Goal: Complete application form: Complete application form

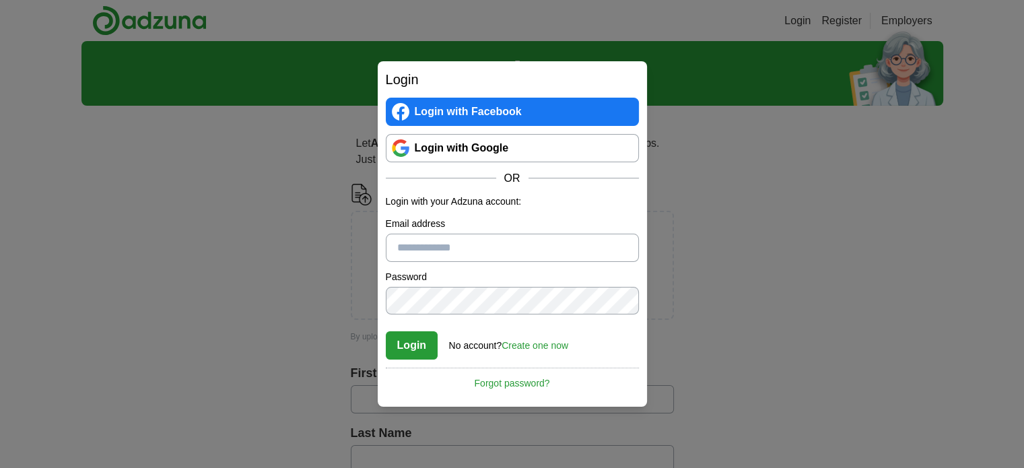
click at [523, 347] on link "Create one now" at bounding box center [535, 345] width 67 height 11
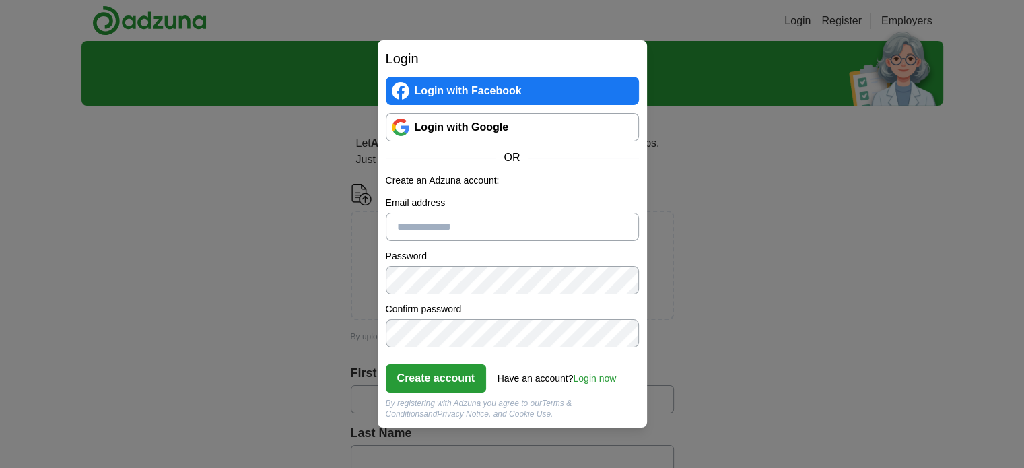
click at [547, 126] on link "Login with Google" at bounding box center [512, 127] width 253 height 28
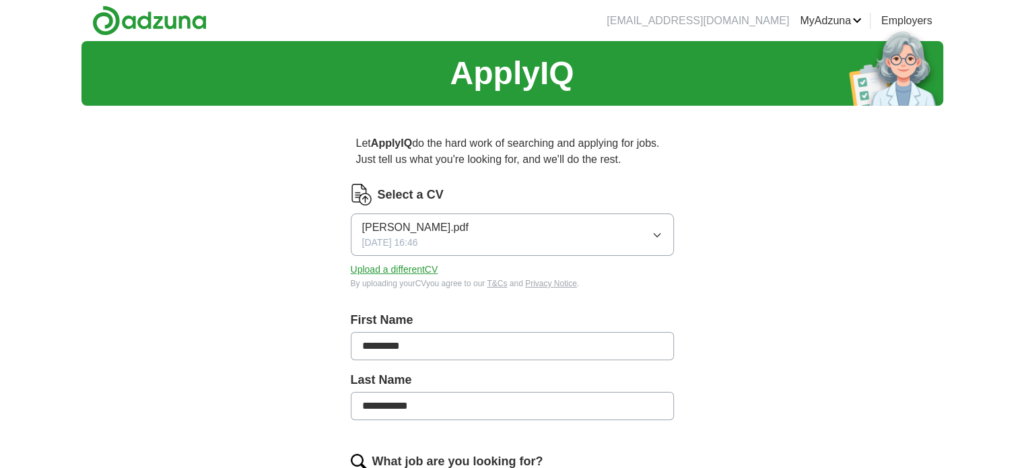
click at [416, 263] on button "Upload a different CV" at bounding box center [395, 270] width 88 height 14
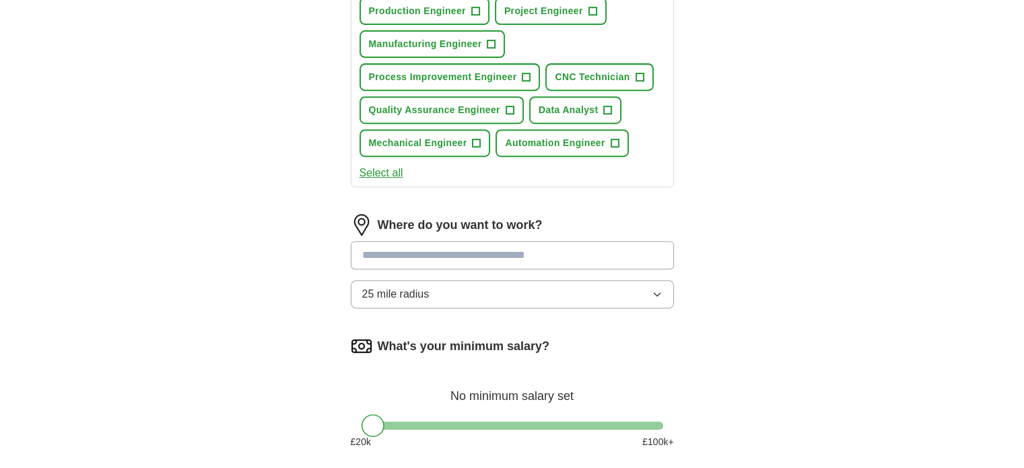
scroll to position [576, 0]
click at [576, 291] on button "25 mile radius" at bounding box center [512, 294] width 323 height 28
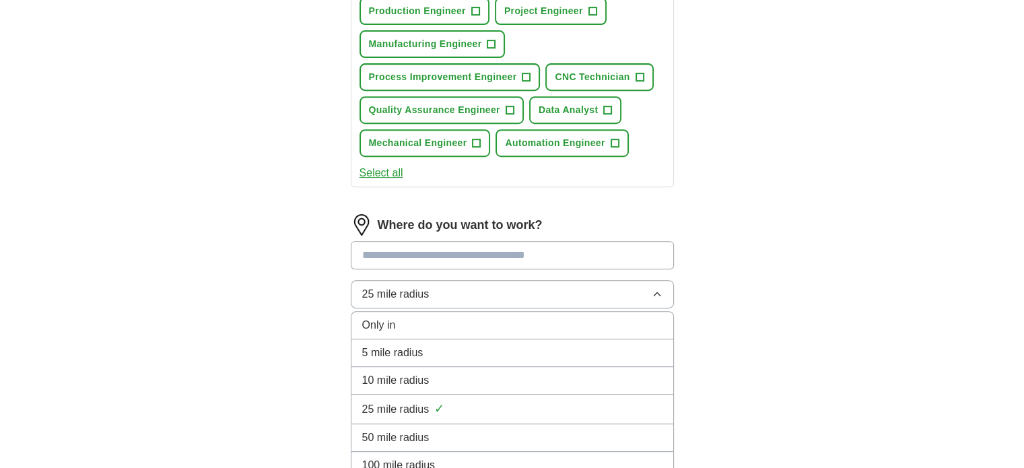
scroll to position [703, 0]
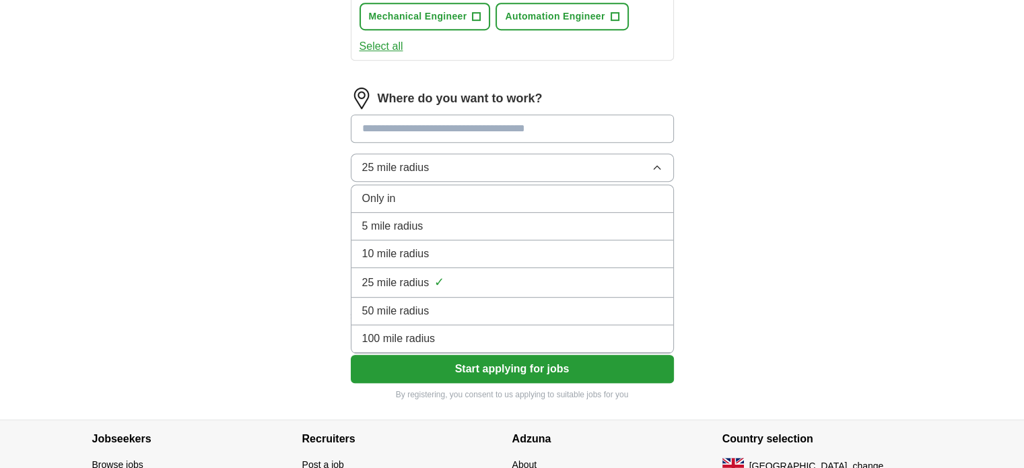
click at [517, 336] on div "100 mile radius" at bounding box center [512, 339] width 300 height 16
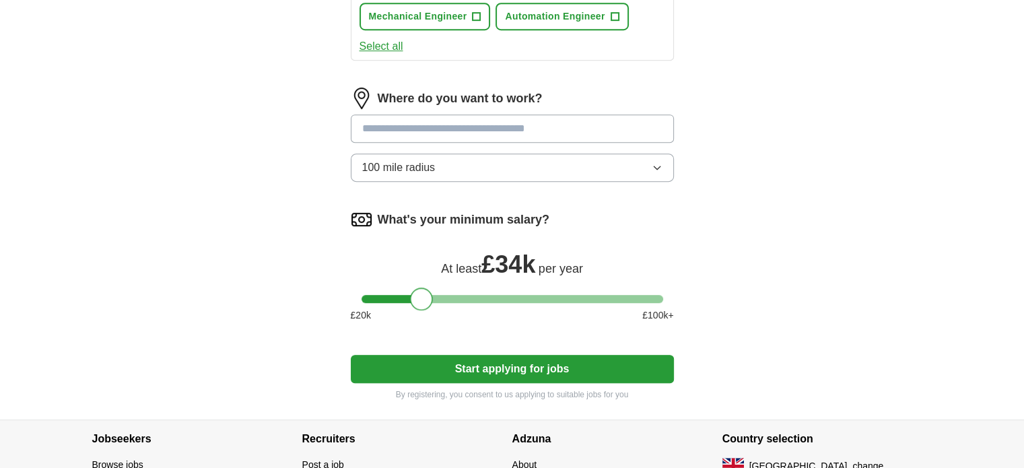
drag, startPoint x: 369, startPoint y: 298, endPoint x: 419, endPoint y: 301, distance: 49.9
click at [419, 301] on div at bounding box center [421, 299] width 23 height 23
click at [438, 369] on button "Start applying for jobs" at bounding box center [512, 369] width 323 height 28
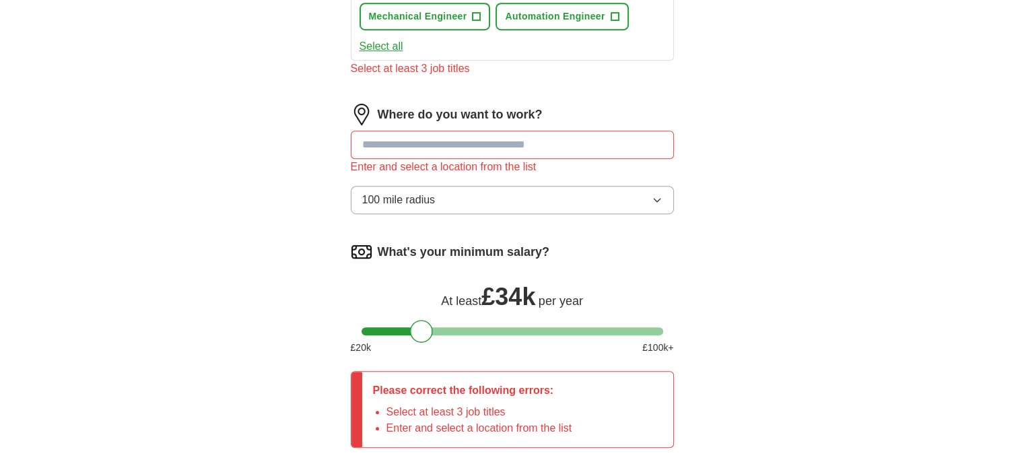
click at [465, 142] on input "text" at bounding box center [512, 145] width 323 height 28
type input "*"
click at [465, 142] on input "******" at bounding box center [512, 145] width 323 height 28
type input "*"
type input "**"
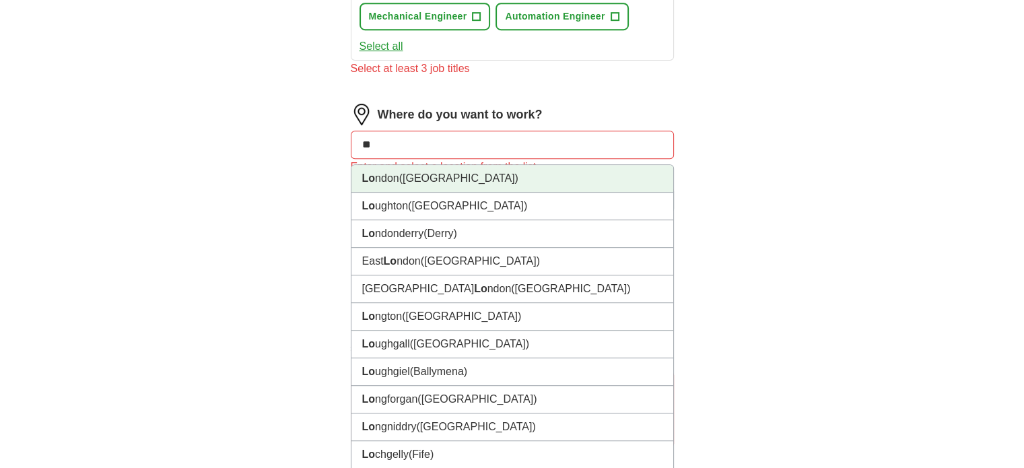
click at [448, 170] on li "Lo ndon ([GEOGRAPHIC_DATA])" at bounding box center [513, 179] width 322 height 28
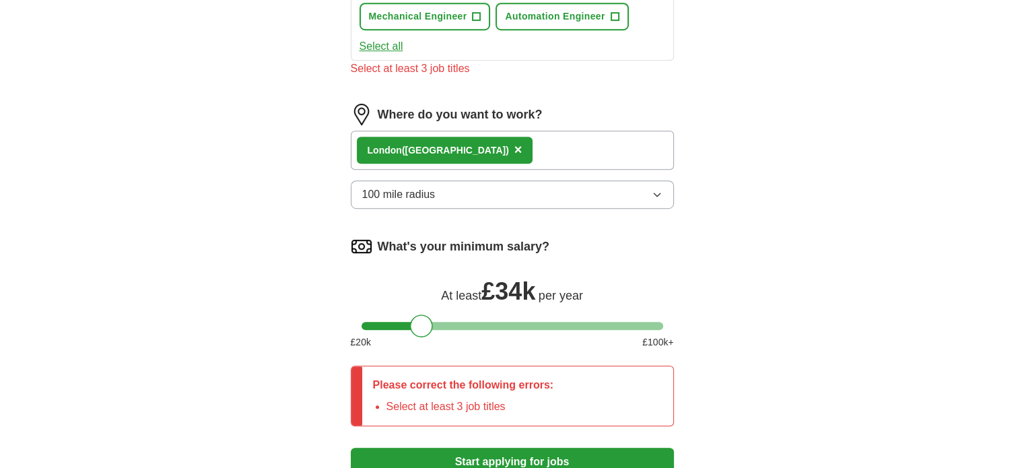
click at [477, 141] on div "Lo ndon ([GEOGRAPHIC_DATA]) ×" at bounding box center [512, 150] width 323 height 39
click at [477, 145] on div "Lo ndon ([GEOGRAPHIC_DATA]) ×" at bounding box center [512, 150] width 323 height 39
click at [515, 146] on span "×" at bounding box center [519, 149] width 8 height 15
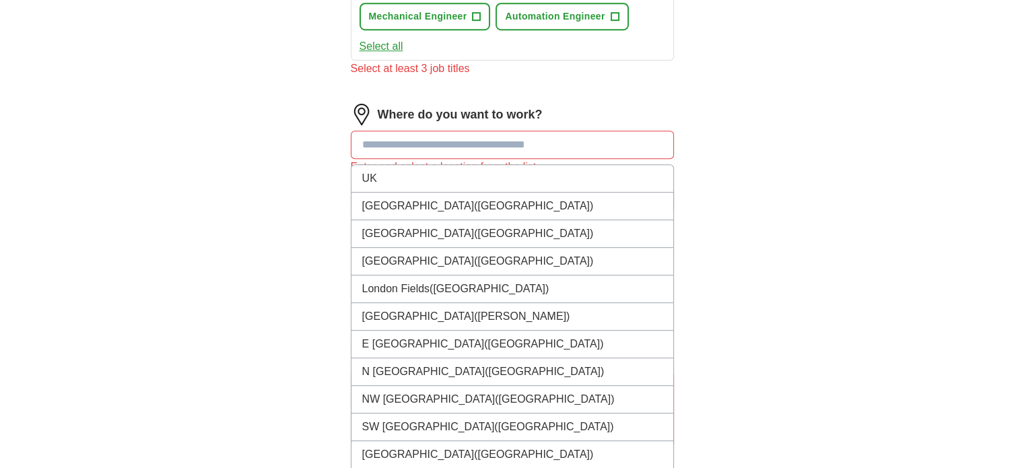
click at [399, 147] on input "text" at bounding box center [512, 145] width 323 height 28
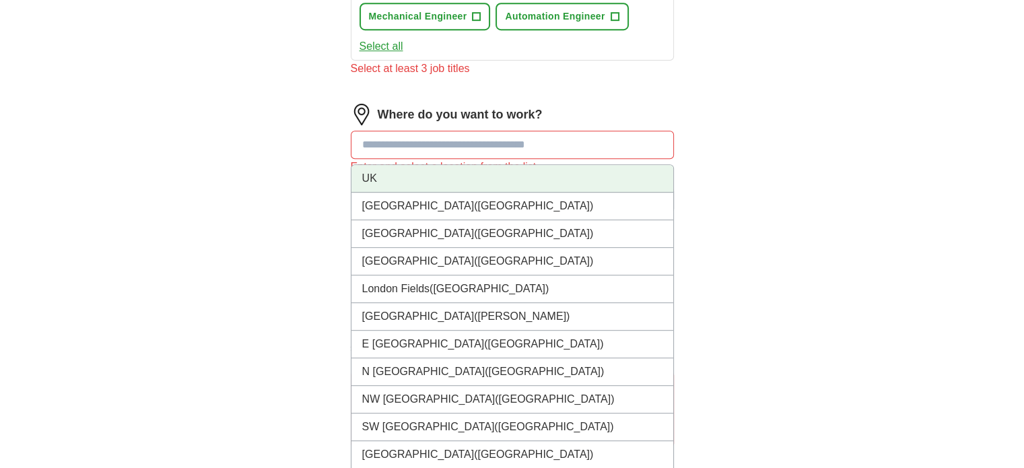
click at [391, 172] on li "UK" at bounding box center [513, 179] width 322 height 28
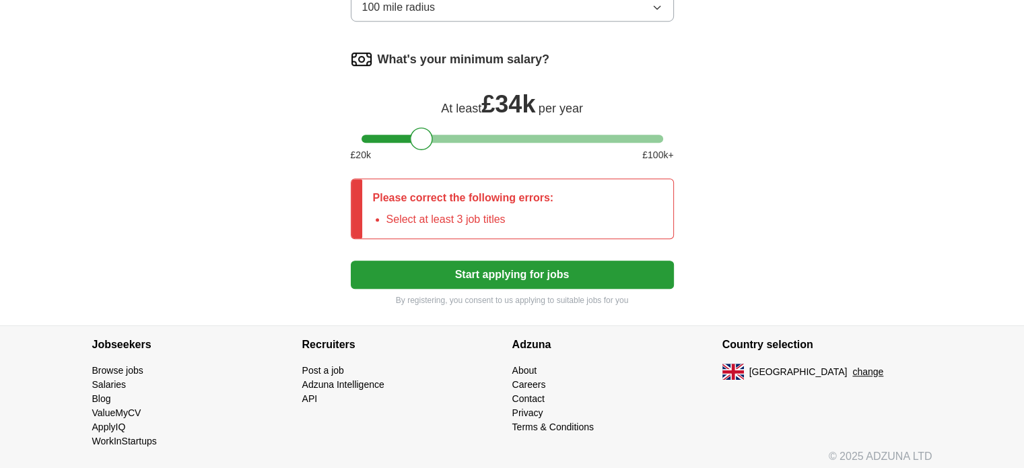
scroll to position [892, 0]
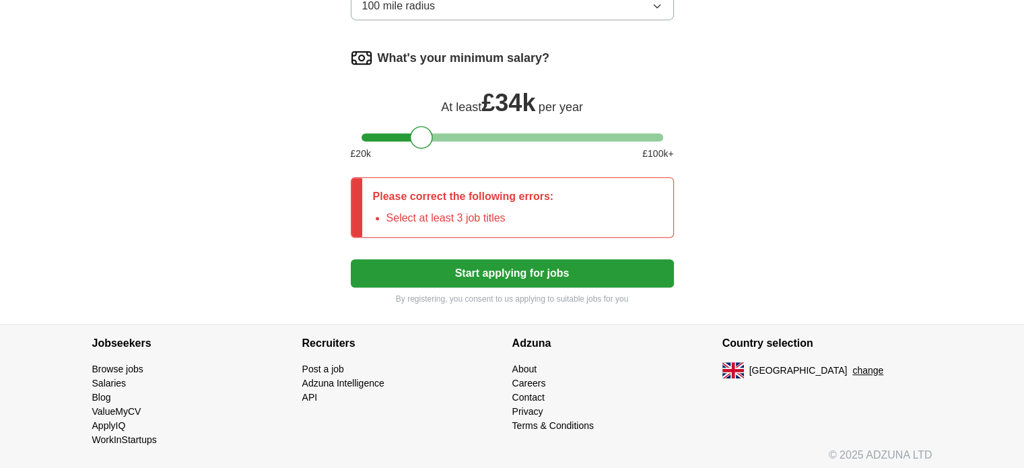
click at [523, 271] on button "Start applying for jobs" at bounding box center [512, 273] width 323 height 28
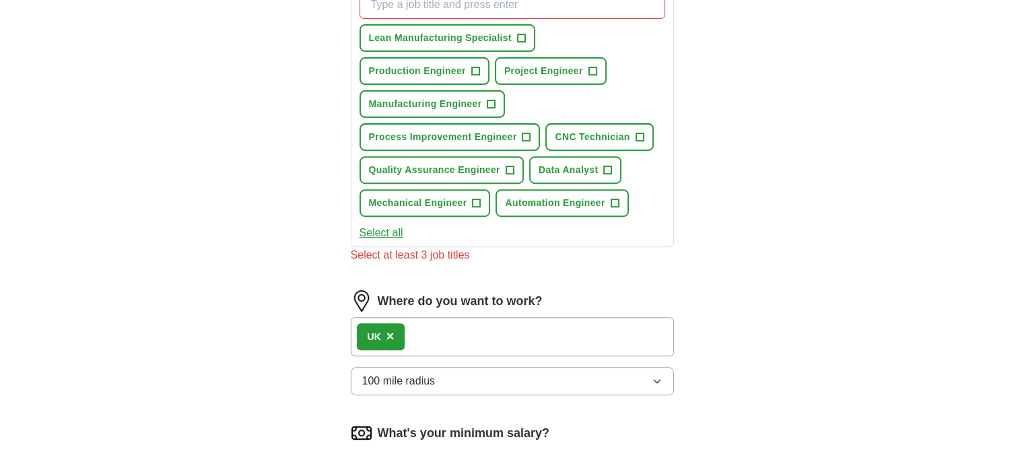
scroll to position [372, 0]
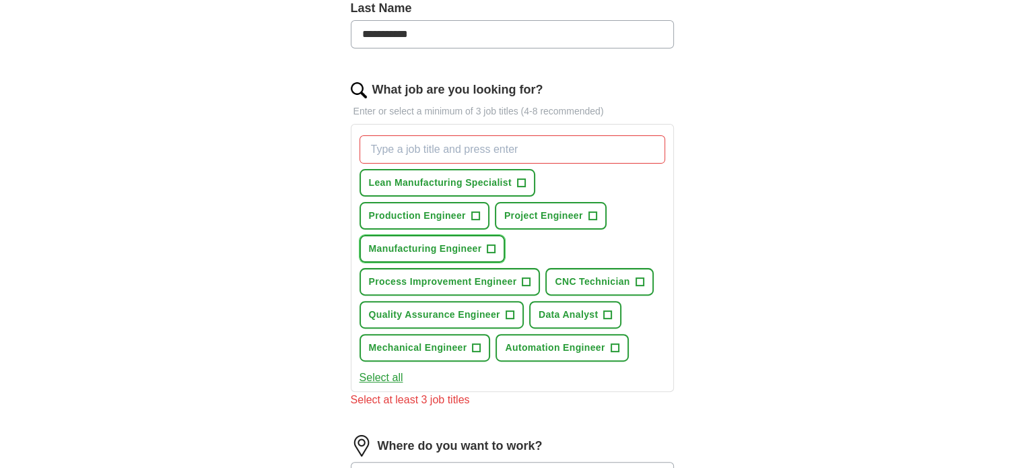
click at [490, 244] on span "+" at bounding box center [492, 249] width 8 height 11
click at [478, 218] on span "+" at bounding box center [475, 216] width 8 height 11
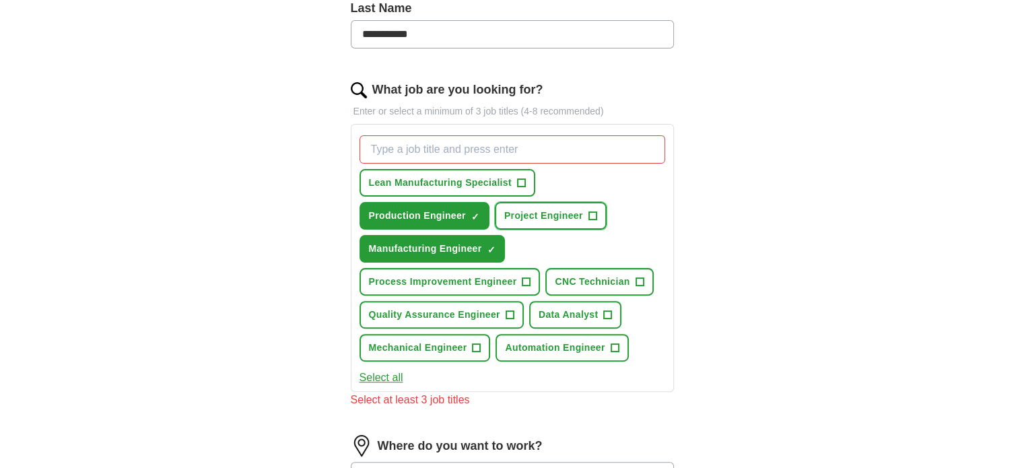
click at [581, 218] on span "Project Engineer" at bounding box center [543, 216] width 79 height 14
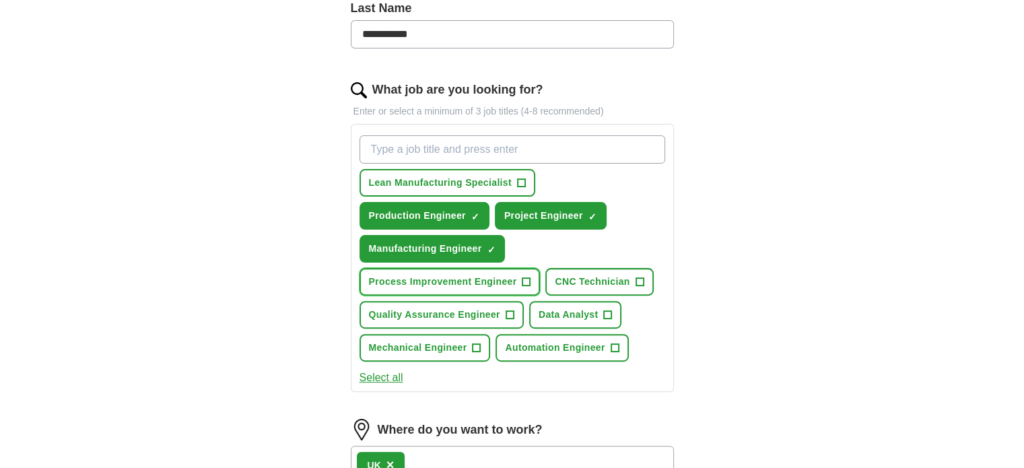
click at [525, 277] on span "+" at bounding box center [527, 282] width 8 height 11
click at [584, 275] on span "CNC Technician" at bounding box center [592, 282] width 75 height 14
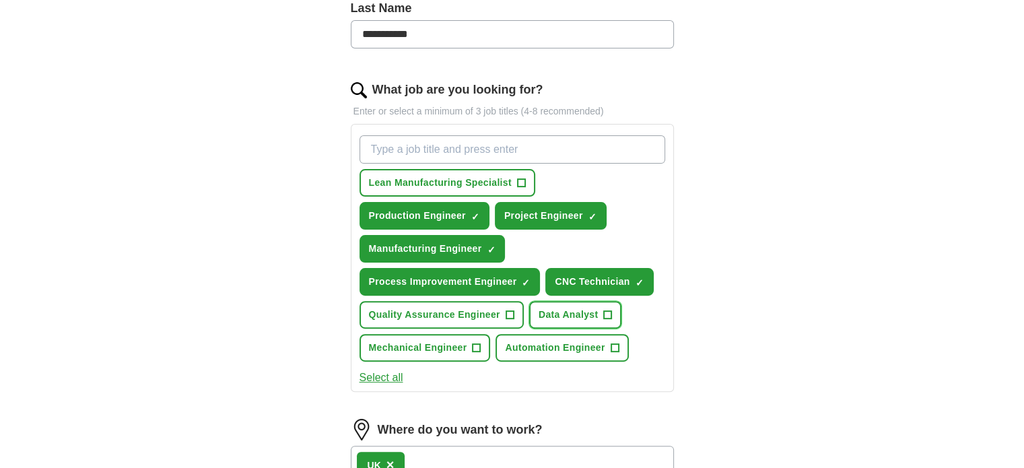
click at [587, 314] on span "Data Analyst" at bounding box center [569, 315] width 60 height 14
click at [576, 352] on button "Automation Engineer +" at bounding box center [562, 348] width 133 height 28
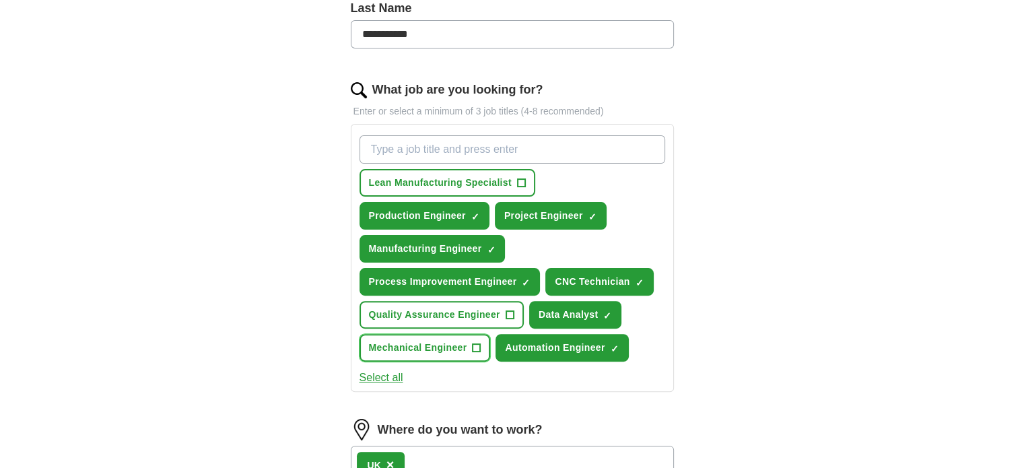
click at [465, 348] on span "Mechanical Engineer" at bounding box center [418, 348] width 98 height 14
click at [495, 308] on span "Quality Assurance Engineer" at bounding box center [434, 315] width 131 height 14
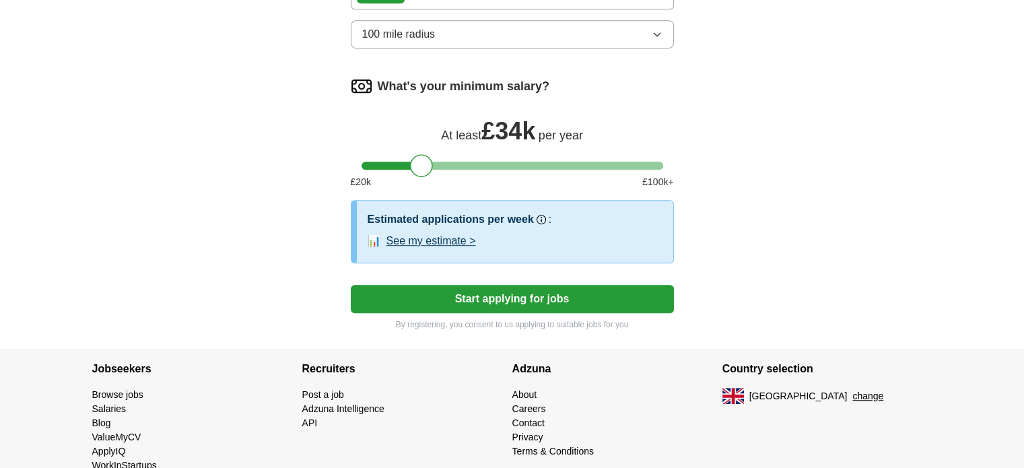
scroll to position [873, 0]
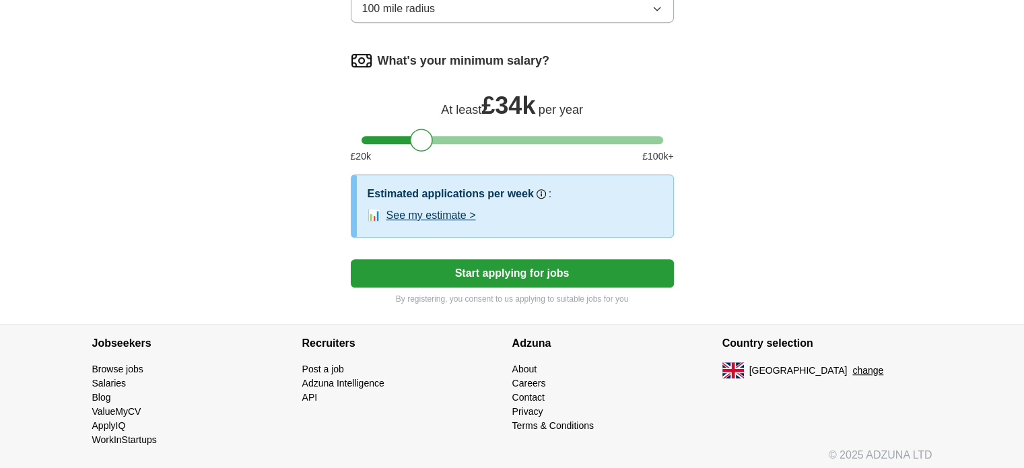
click at [512, 261] on button "Start applying for jobs" at bounding box center [512, 273] width 323 height 28
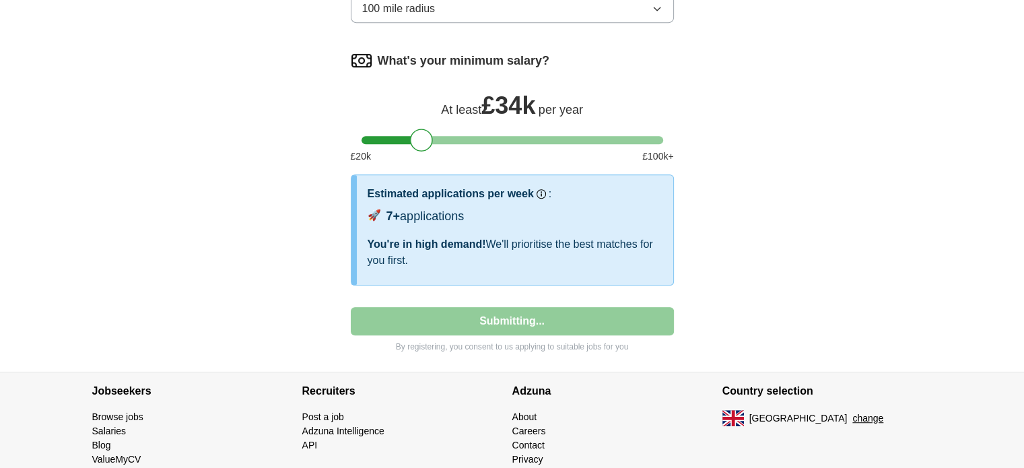
select select "**"
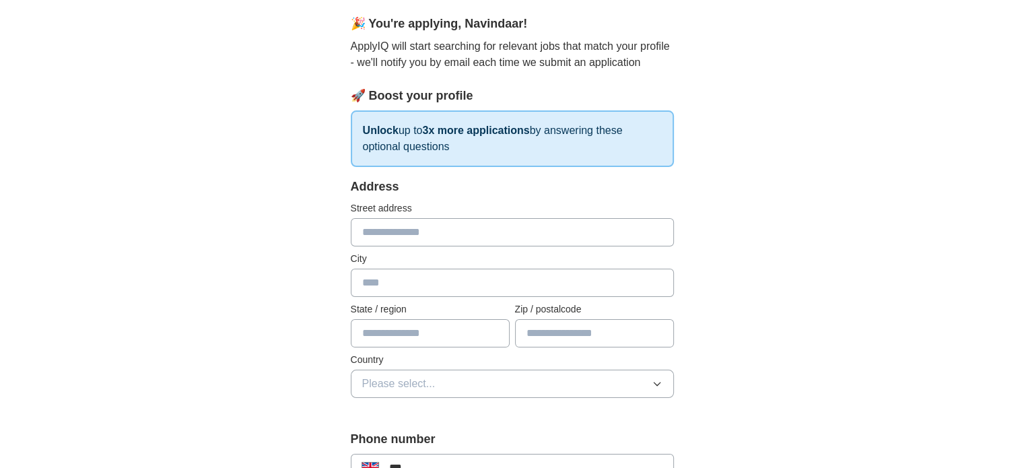
scroll to position [107, 0]
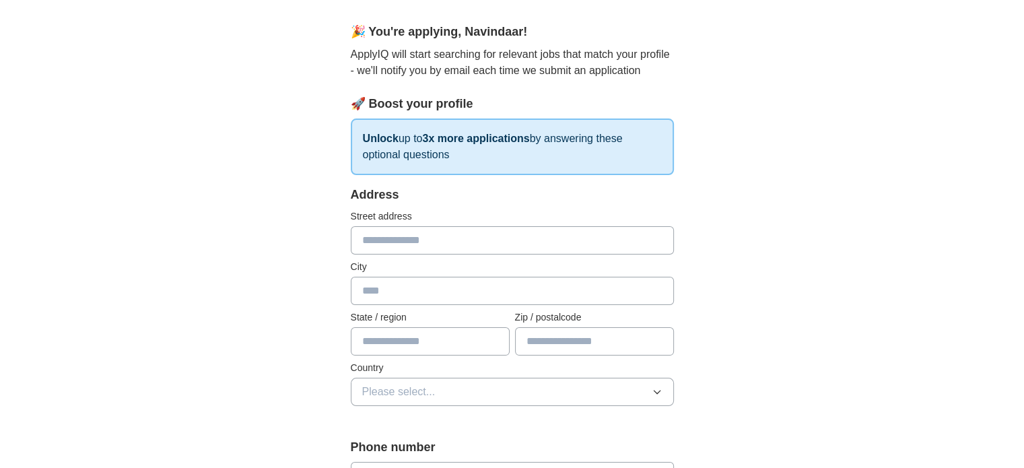
click at [464, 250] on input "text" at bounding box center [512, 240] width 323 height 28
type input "**********"
type input "*******"
type input "**********"
type input "********"
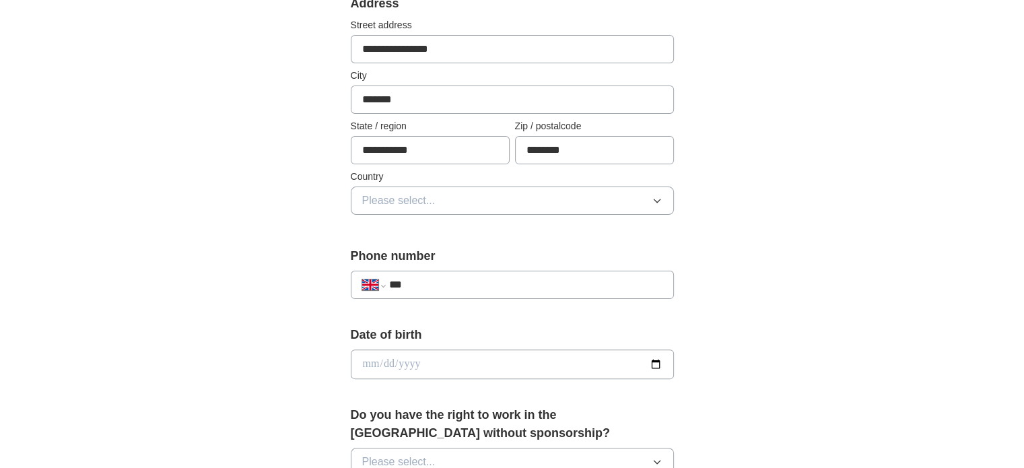
scroll to position [300, 0]
click at [396, 208] on button "Please select..." at bounding box center [512, 199] width 323 height 28
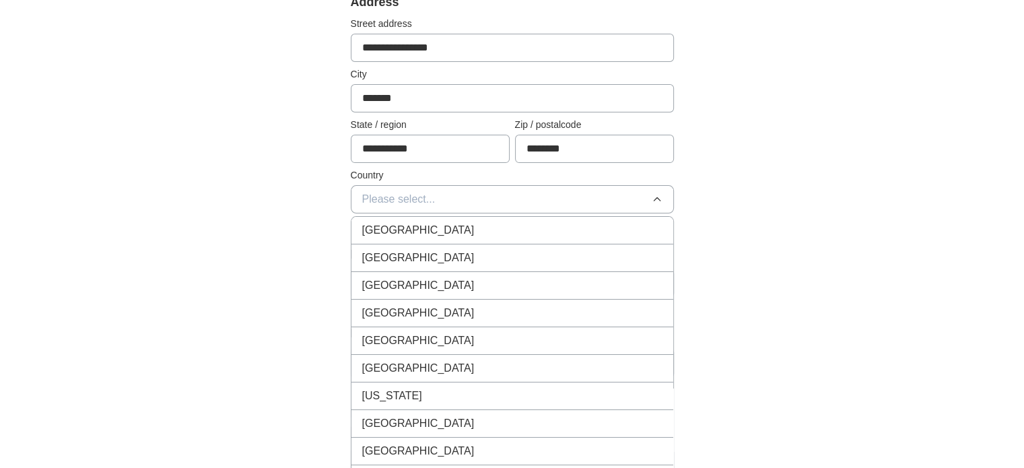
click at [396, 226] on span "[GEOGRAPHIC_DATA]" at bounding box center [418, 230] width 112 height 16
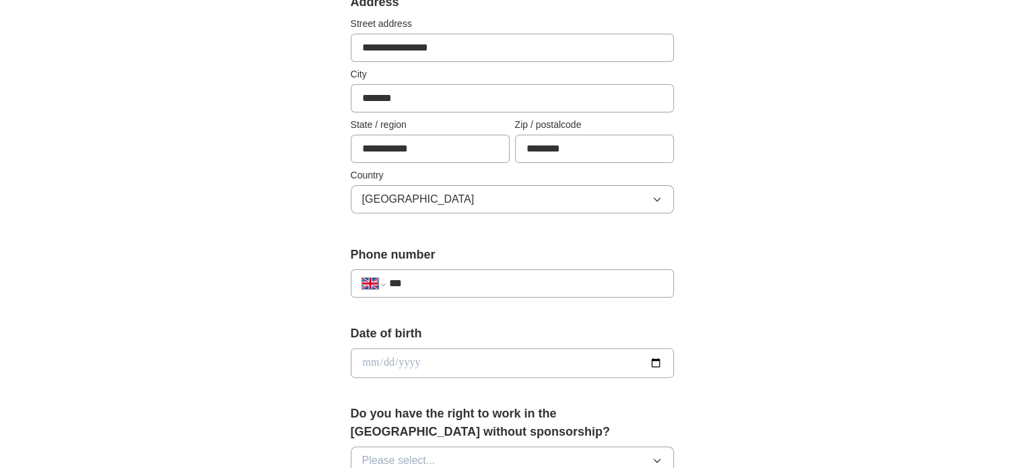
click at [420, 279] on input "***" at bounding box center [525, 283] width 273 height 16
type input "**********"
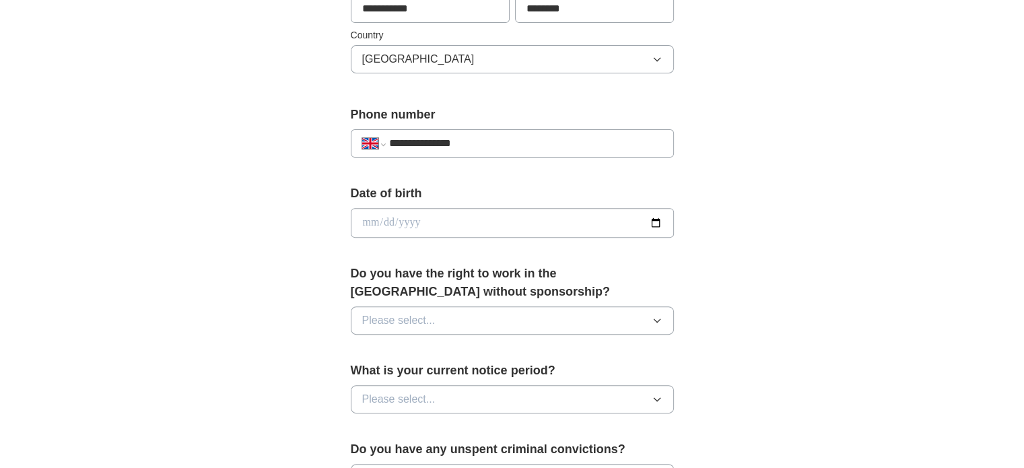
scroll to position [448, 0]
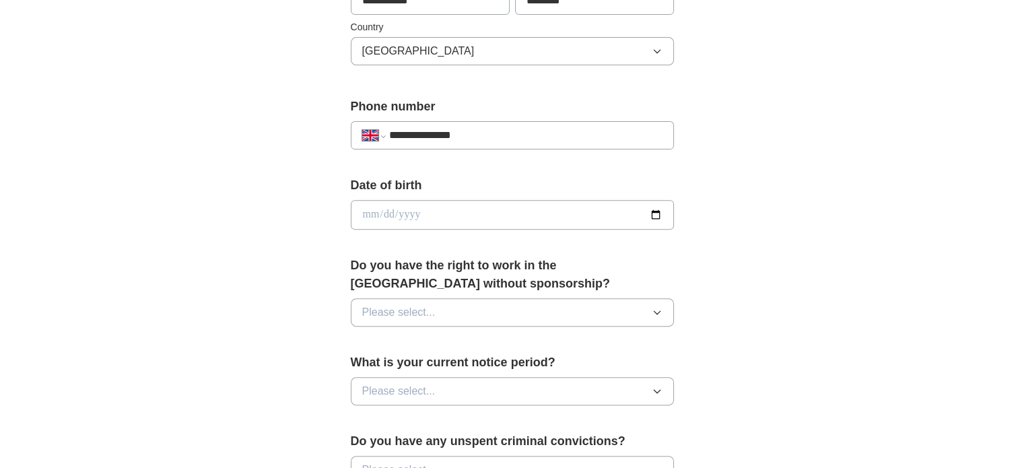
click at [361, 221] on input "date" at bounding box center [512, 215] width 323 height 30
type input "**********"
click at [402, 307] on span "Please select..." at bounding box center [398, 312] width 73 height 16
click at [393, 339] on div "Yes" at bounding box center [512, 343] width 300 height 16
click at [397, 379] on button "Please select..." at bounding box center [512, 391] width 323 height 28
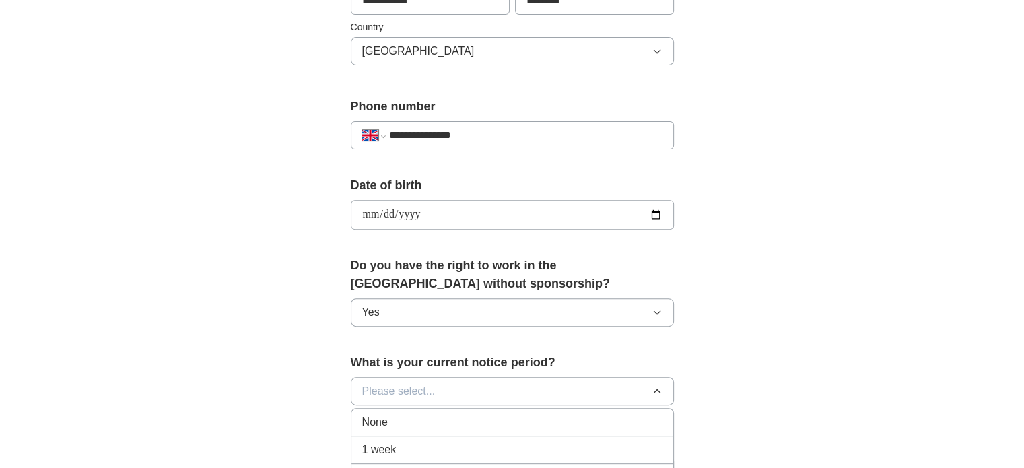
scroll to position [587, 0]
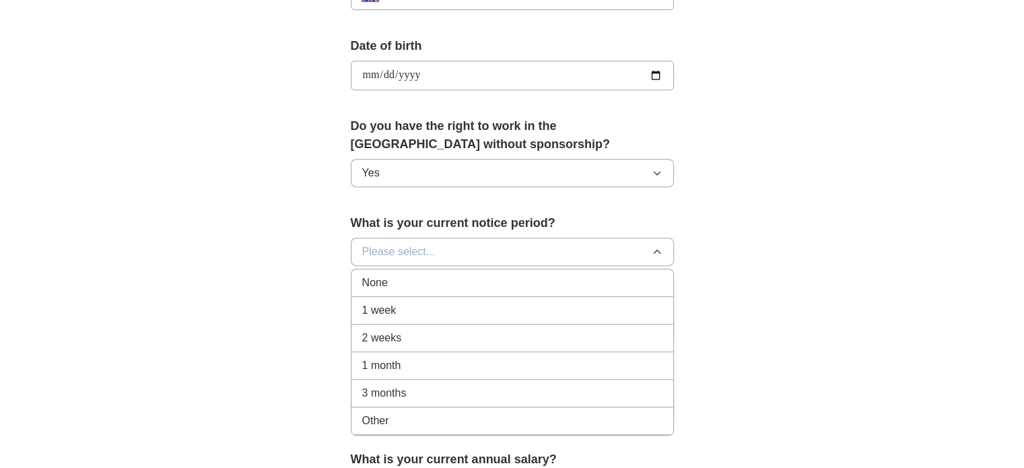
click at [403, 341] on div "2 weeks" at bounding box center [512, 338] width 300 height 16
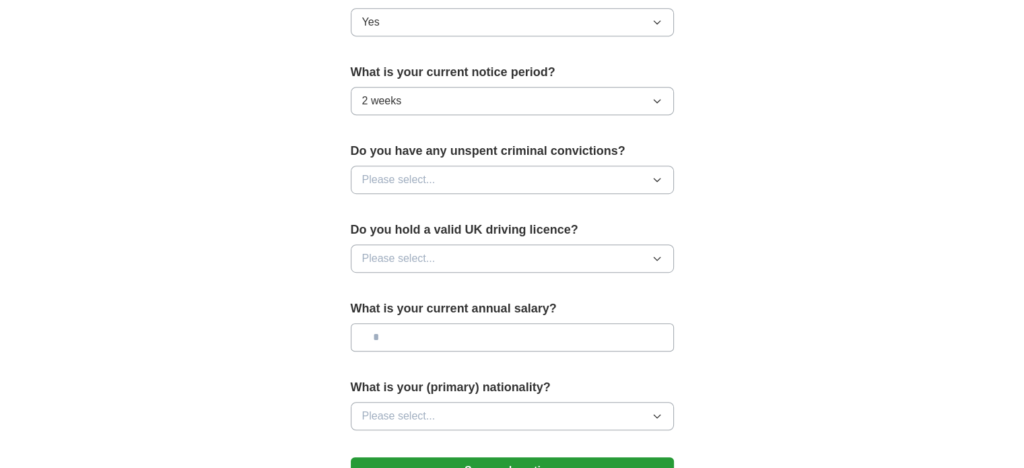
scroll to position [763, 0]
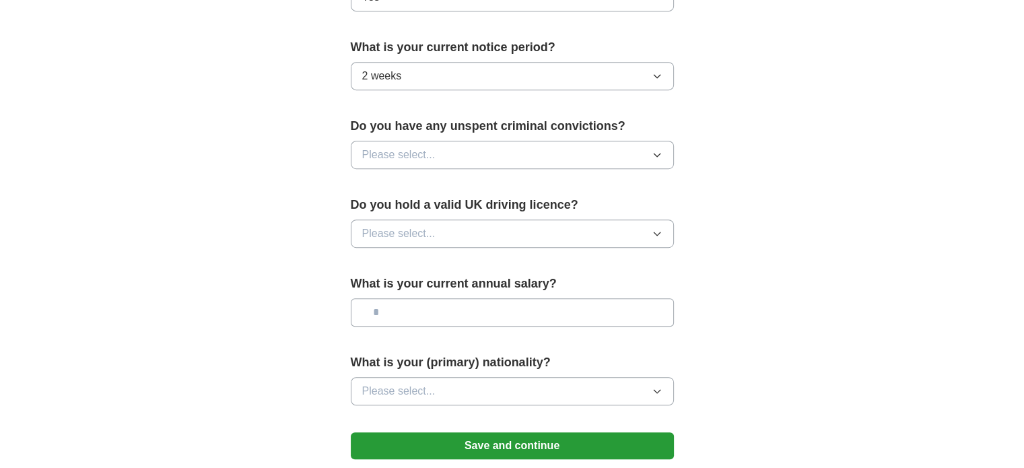
click at [450, 143] on button "Please select..." at bounding box center [512, 155] width 323 height 28
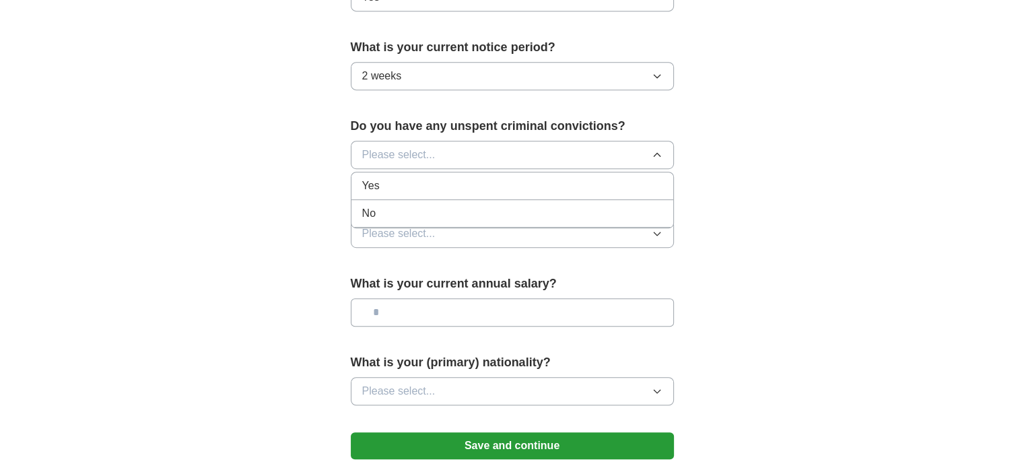
click at [431, 200] on li "No" at bounding box center [513, 214] width 322 height 28
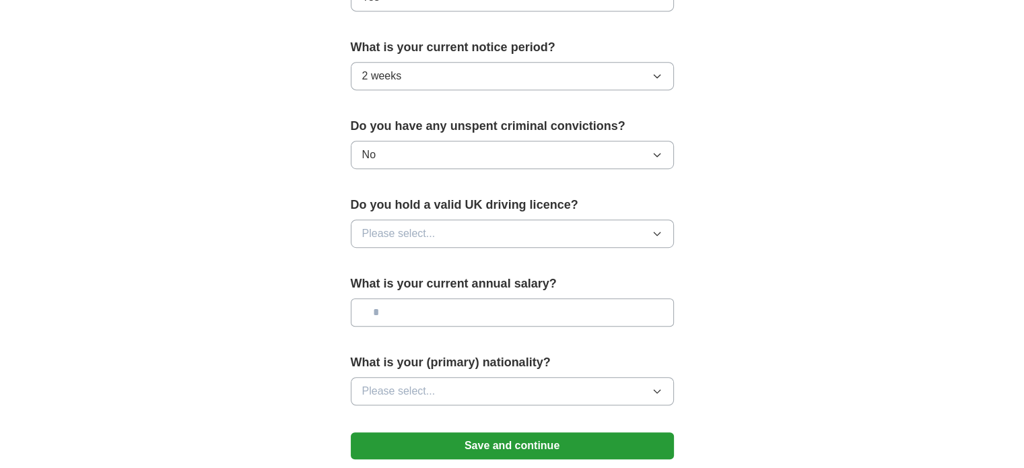
drag, startPoint x: 431, startPoint y: 233, endPoint x: 434, endPoint y: 222, distance: 11.8
click at [434, 226] on span "Please select..." at bounding box center [398, 234] width 73 height 16
click at [428, 231] on span "Please select..." at bounding box center [398, 234] width 73 height 16
click at [418, 263] on div "Yes" at bounding box center [512, 265] width 300 height 16
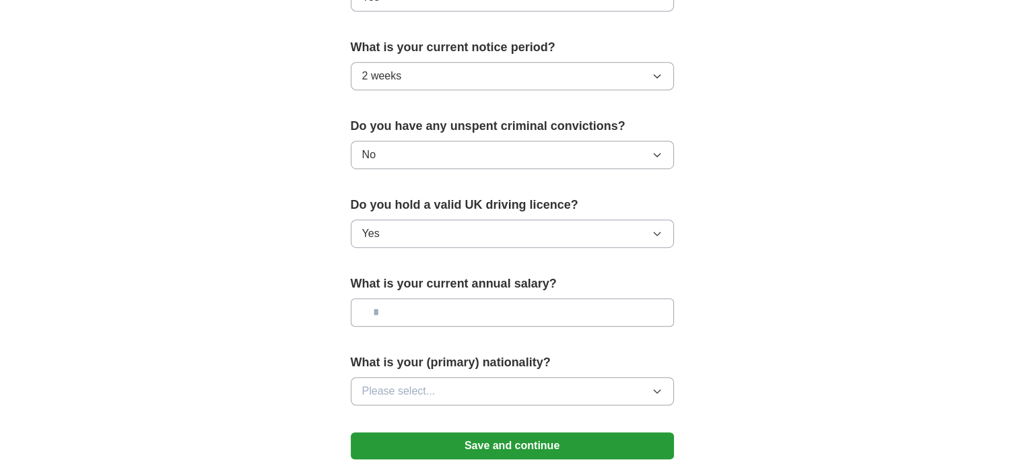
click at [423, 308] on input "text" at bounding box center [512, 312] width 323 height 28
type input "*******"
click at [420, 383] on span "Please select..." at bounding box center [398, 391] width 73 height 16
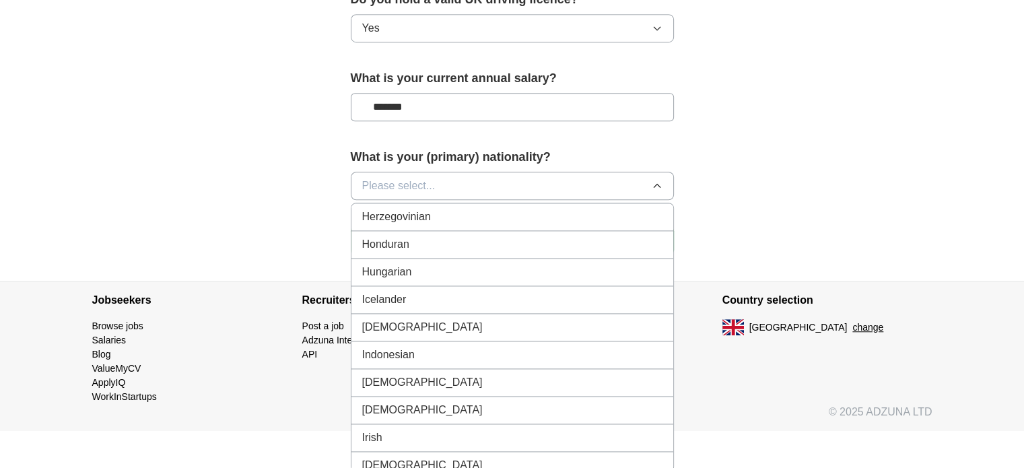
scroll to position [2098, 0]
click at [425, 319] on div "[DEMOGRAPHIC_DATA]" at bounding box center [512, 327] width 300 height 16
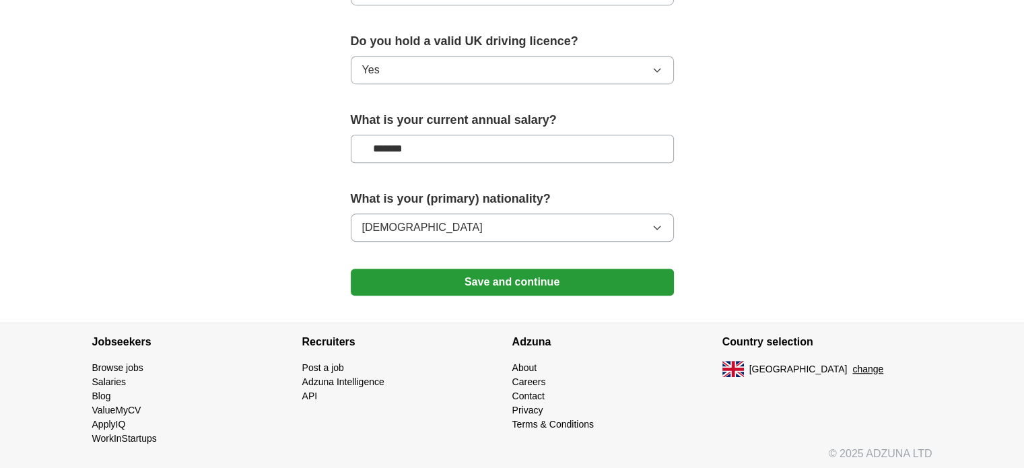
click at [473, 280] on button "Save and continue" at bounding box center [512, 282] width 323 height 27
